Goal: Task Accomplishment & Management: Manage account settings

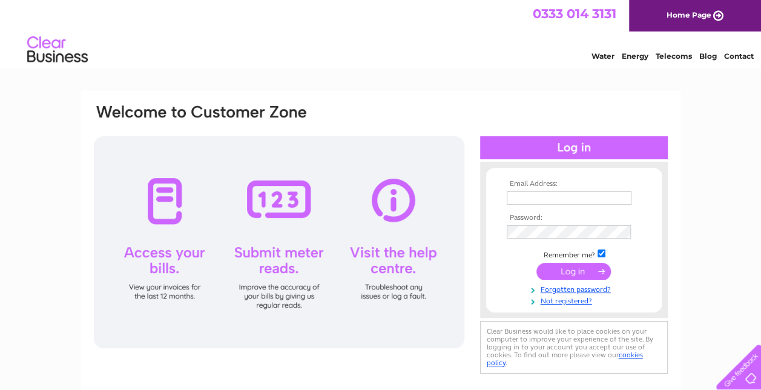
type input "[EMAIL_ADDRESS][DOMAIN_NAME]"
click at [563, 273] on input "submit" at bounding box center [573, 271] width 74 height 17
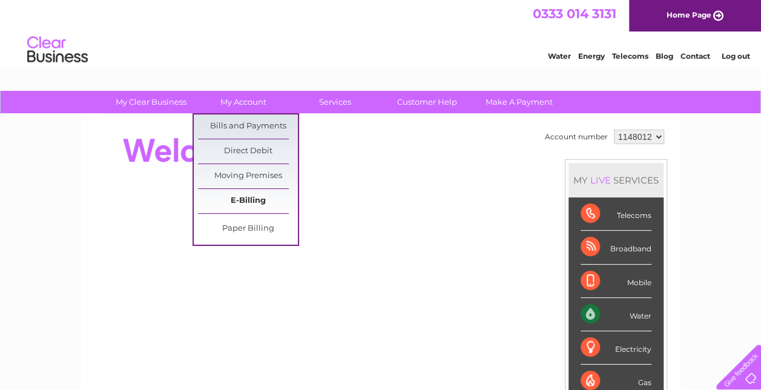
click at [240, 208] on link "E-Billing" at bounding box center [248, 201] width 100 height 24
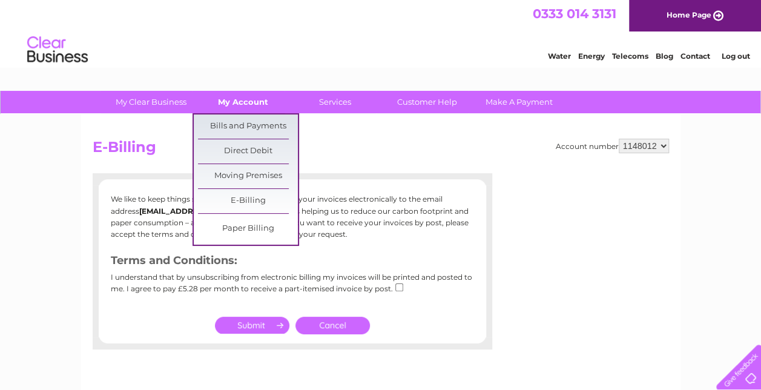
click at [243, 99] on link "My Account" at bounding box center [243, 102] width 100 height 22
click at [240, 129] on link "Bills and Payments" at bounding box center [248, 126] width 100 height 24
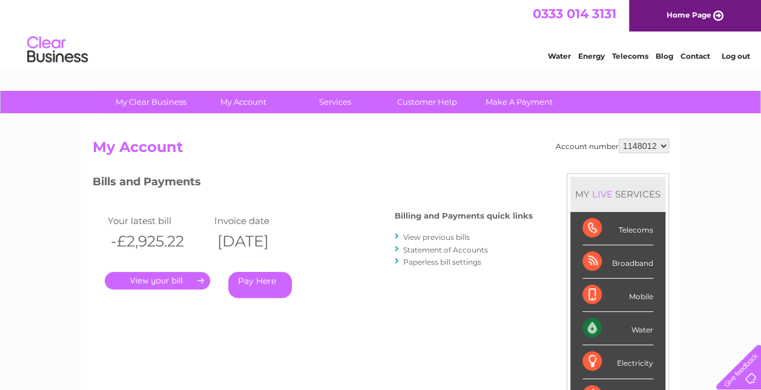
click at [182, 283] on link "." at bounding box center [157, 281] width 105 height 18
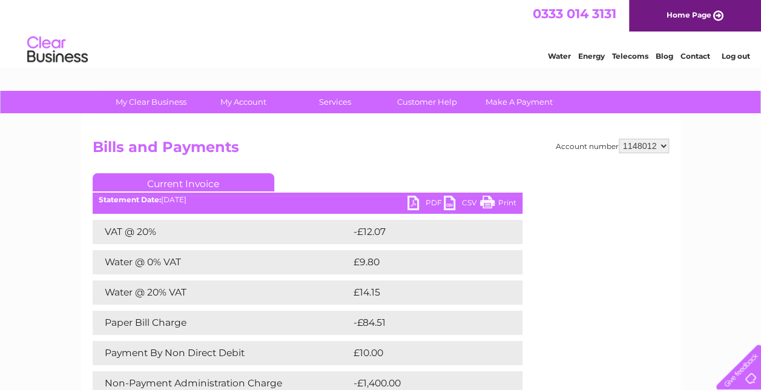
click at [415, 201] on link "PDF" at bounding box center [425, 205] width 36 height 18
click at [33, 203] on div "My Clear Business Login Details My Details My Preferences Link Account My Accou…" at bounding box center [380, 394] width 761 height 606
